Goal: Book appointment/travel/reservation

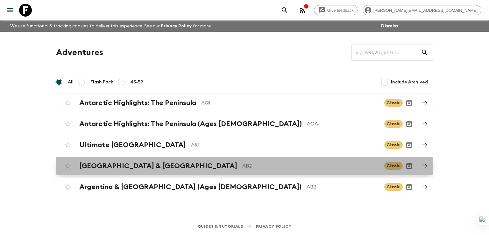
click at [120, 162] on h2 "[GEOGRAPHIC_DATA] & [GEOGRAPHIC_DATA]" at bounding box center [158, 166] width 158 height 8
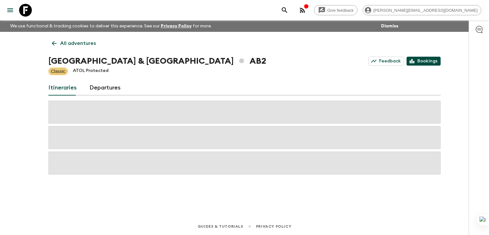
click at [427, 60] on link "Bookings" at bounding box center [423, 61] width 34 height 9
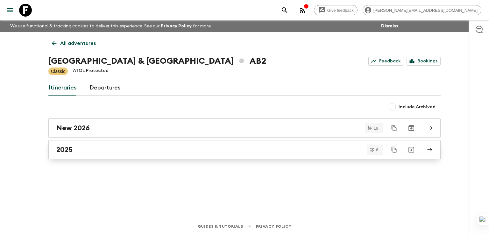
click at [67, 145] on h2 "2025" at bounding box center [64, 149] width 16 height 8
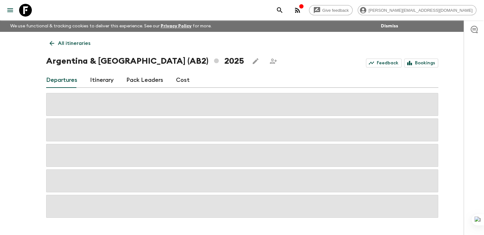
click at [99, 80] on link "Itinerary" at bounding box center [102, 80] width 24 height 15
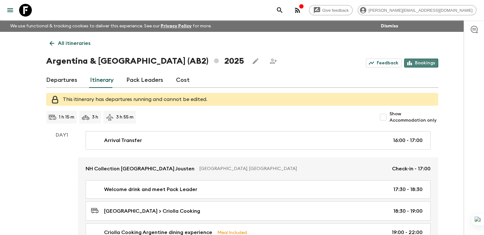
click at [421, 63] on link "Bookings" at bounding box center [421, 63] width 34 height 9
